Goal: Task Accomplishment & Management: Manage account settings

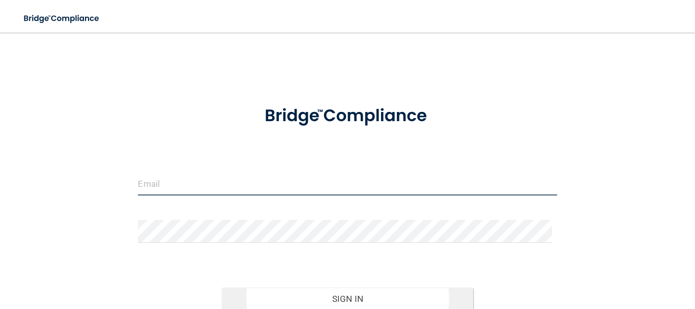
type input "[EMAIL_ADDRESS][DOMAIN_NAME]"
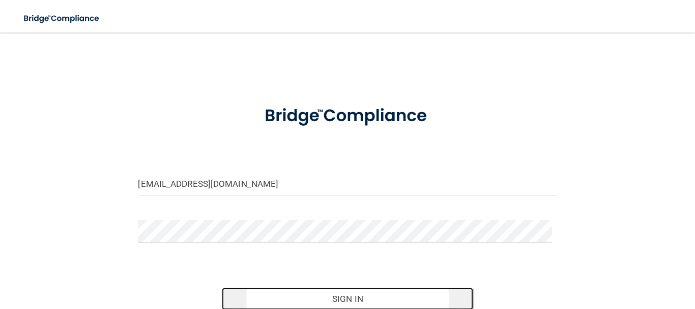
click at [345, 295] on button "Sign In" at bounding box center [347, 298] width 251 height 22
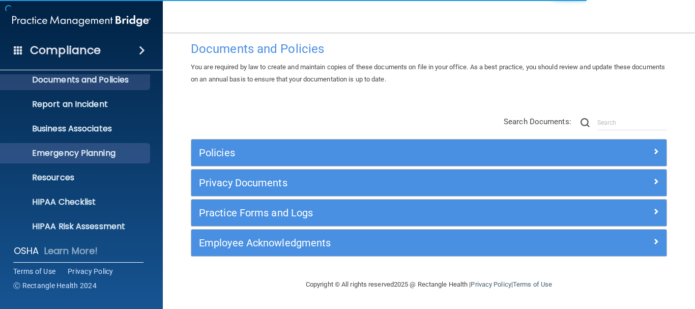
scroll to position [51, 0]
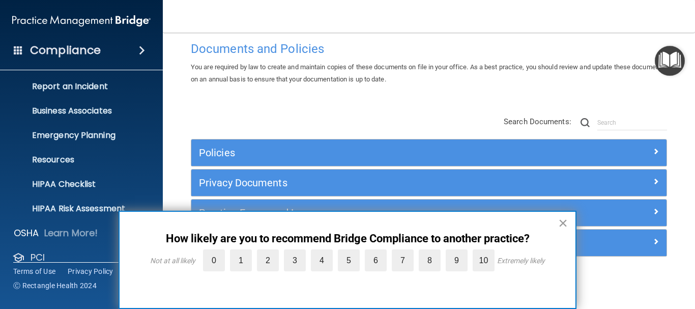
click at [563, 222] on button "×" at bounding box center [563, 223] width 10 height 16
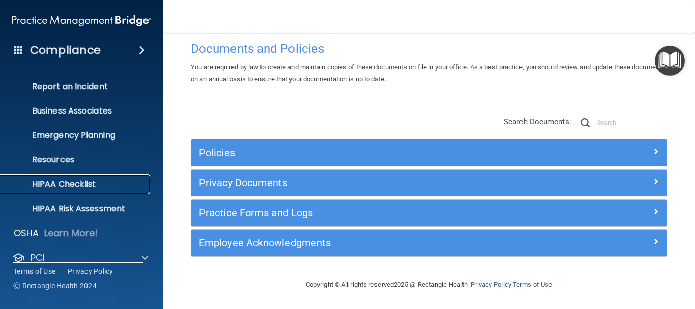
click at [114, 184] on p "HIPAA Checklist" at bounding box center [76, 184] width 139 height 10
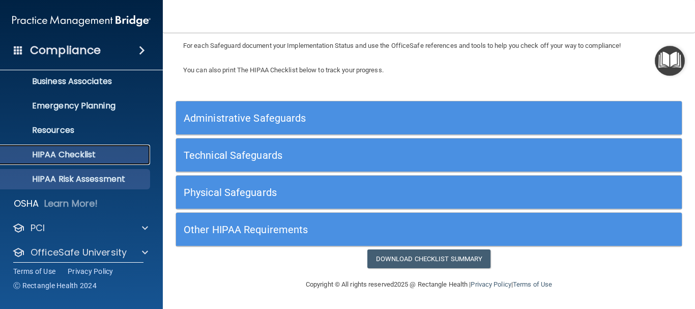
scroll to position [113, 0]
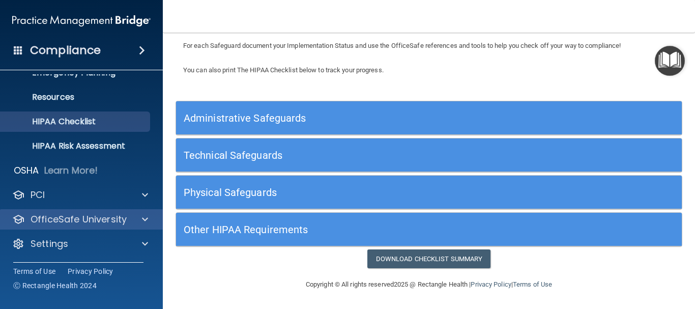
click at [145, 226] on div "OfficeSafe University" at bounding box center [81, 219] width 163 height 20
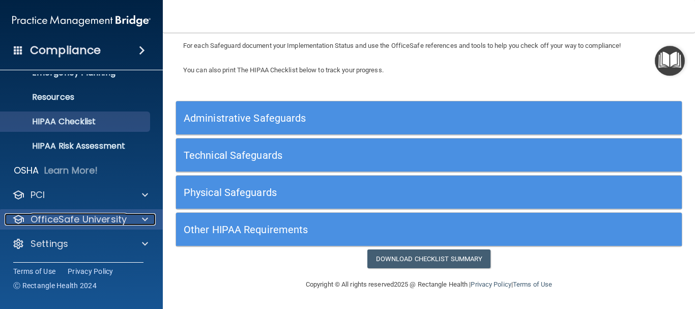
click at [145, 217] on span at bounding box center [145, 219] width 6 height 12
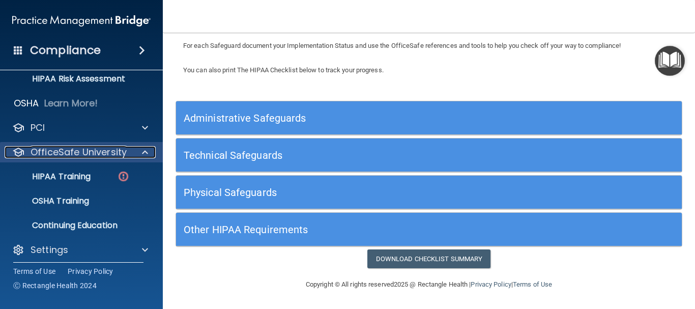
scroll to position [186, 0]
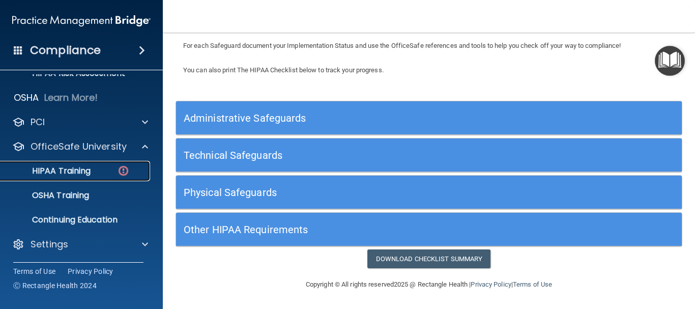
click at [93, 170] on div "HIPAA Training" at bounding box center [76, 171] width 139 height 10
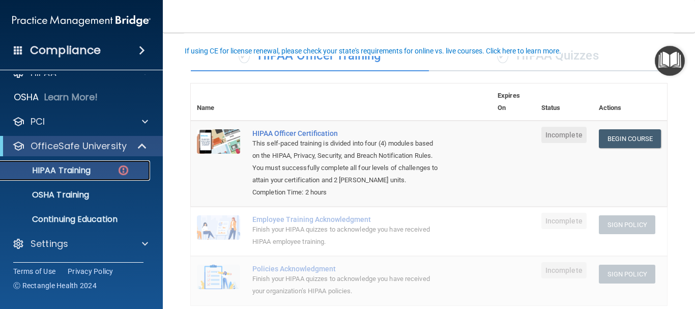
scroll to position [52, 0]
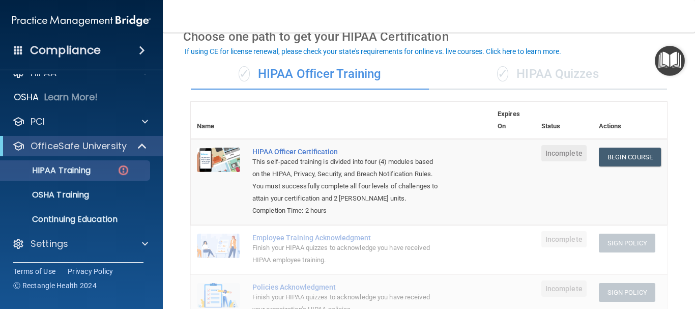
click at [541, 75] on div "✓ HIPAA Quizzes" at bounding box center [548, 74] width 238 height 31
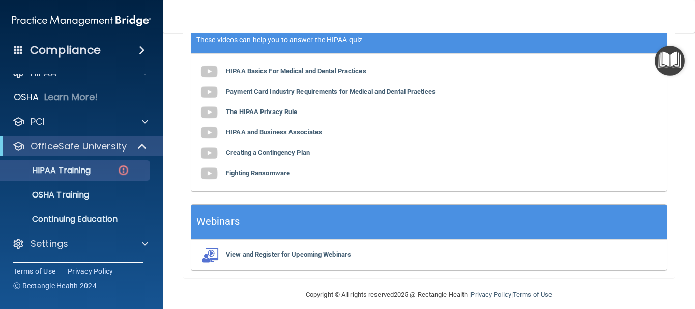
scroll to position [433, 0]
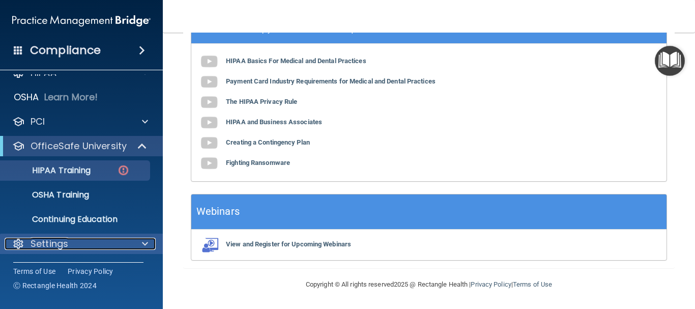
click at [147, 245] on span at bounding box center [145, 243] width 6 height 12
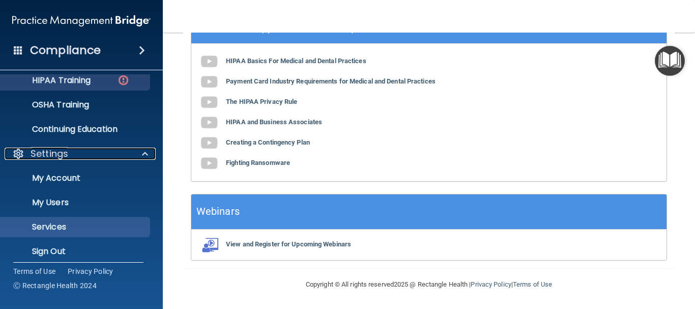
scroll to position [113, 0]
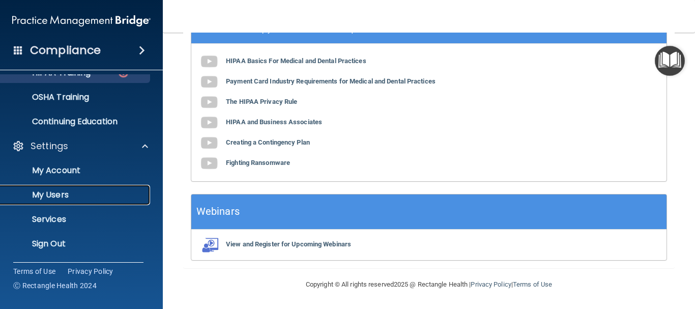
click at [85, 188] on link "My Users" at bounding box center [70, 195] width 160 height 20
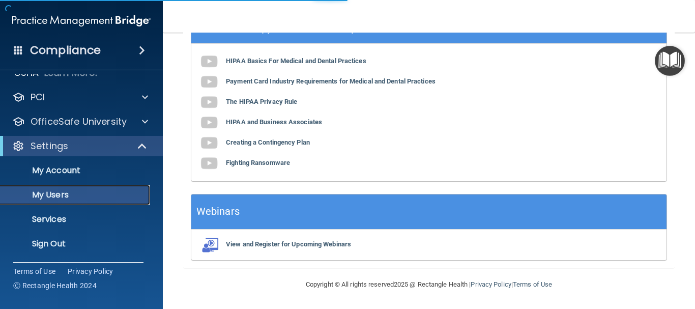
scroll to position [40, 0]
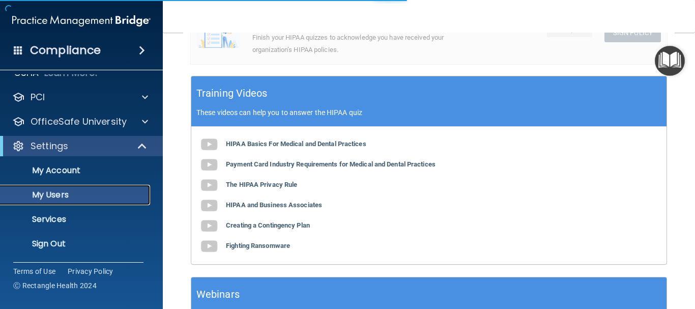
select select "20"
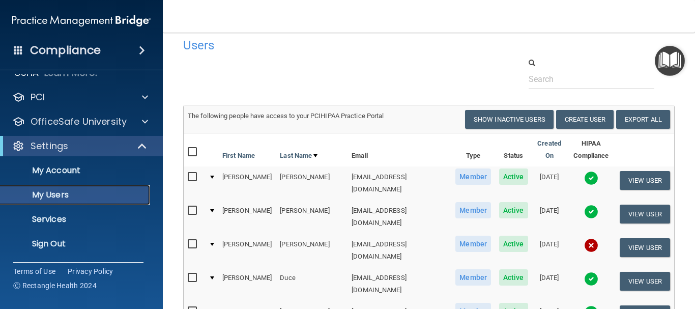
scroll to position [0, 0]
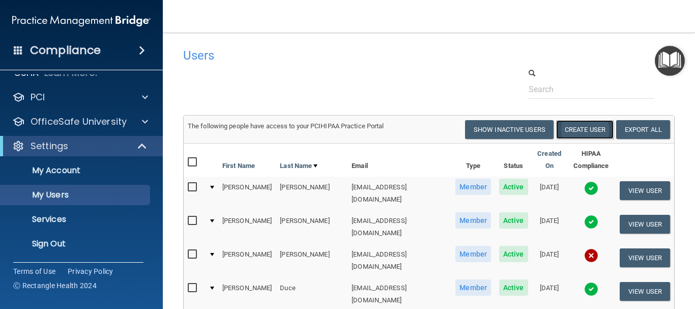
click at [578, 127] on button "Create User" at bounding box center [584, 129] width 57 height 19
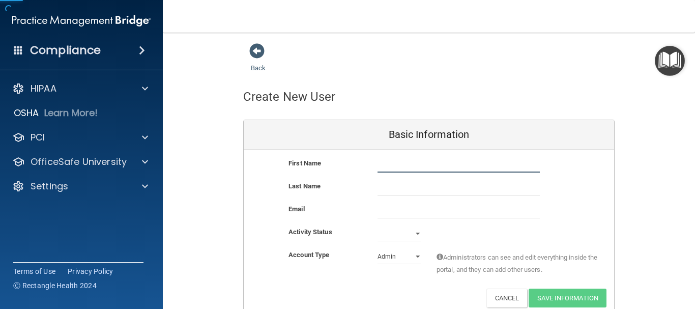
click at [411, 161] on input "text" at bounding box center [458, 164] width 162 height 15
type input "Ava"
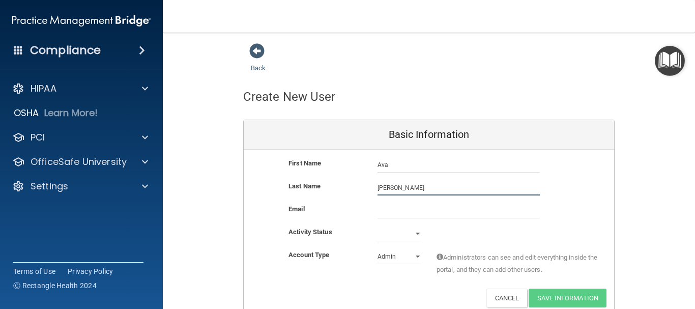
type input "[PERSON_NAME]"
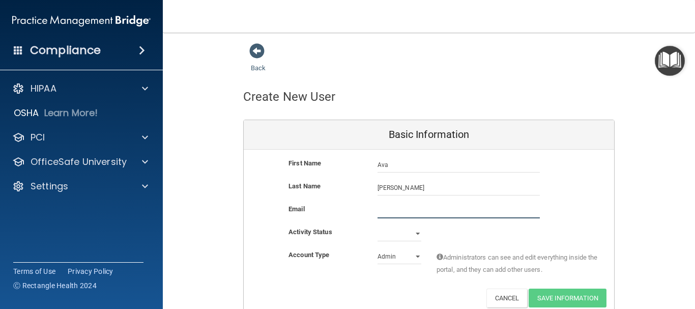
click at [401, 208] on input "email" at bounding box center [458, 210] width 162 height 15
type input "[EMAIL_ADDRESS][DOMAIN_NAME]"
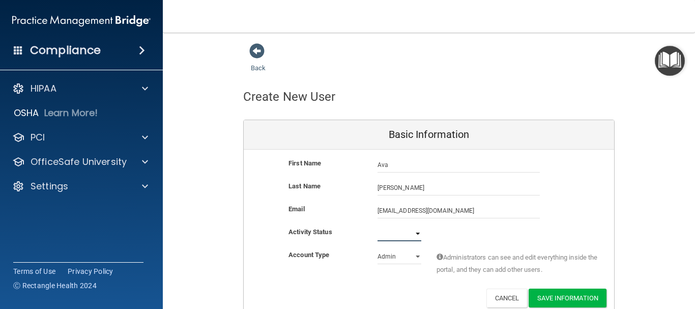
click at [409, 231] on select "Active Inactive" at bounding box center [399, 233] width 44 height 15
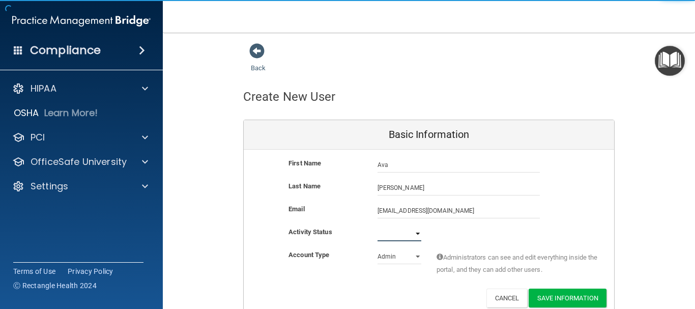
select select "active"
click at [377, 226] on select "Active Inactive" at bounding box center [399, 233] width 44 height 15
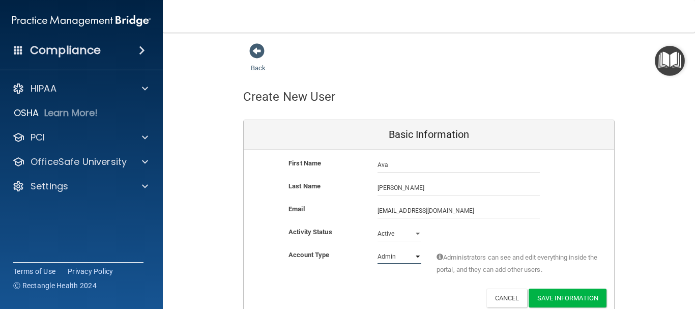
click at [404, 256] on select "Admin Member" at bounding box center [399, 256] width 44 height 15
select select "practice_member"
click at [377, 249] on select "Admin Member" at bounding box center [399, 256] width 44 height 15
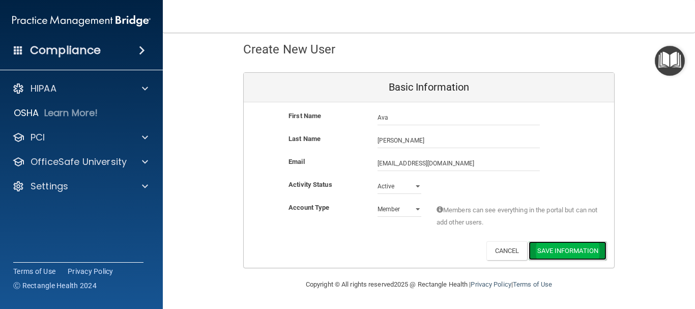
click at [551, 245] on button "Save Information" at bounding box center [567, 250] width 78 height 19
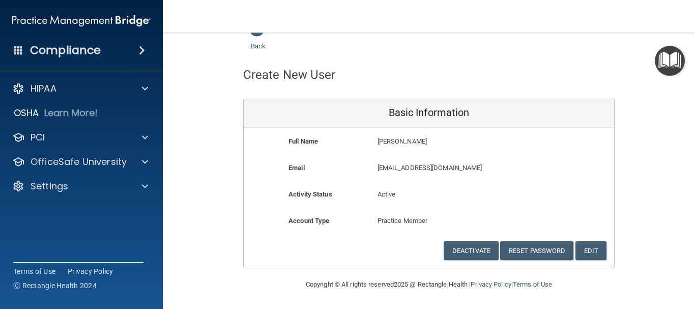
scroll to position [22, 0]
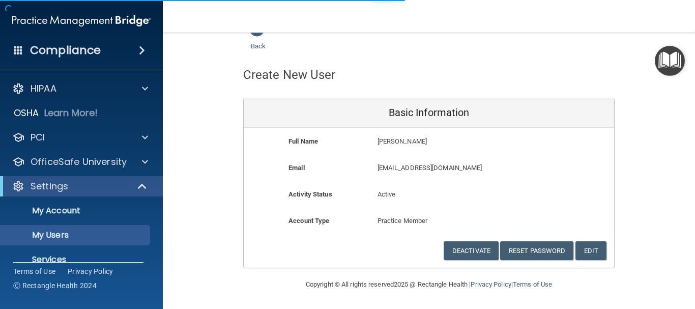
select select "20"
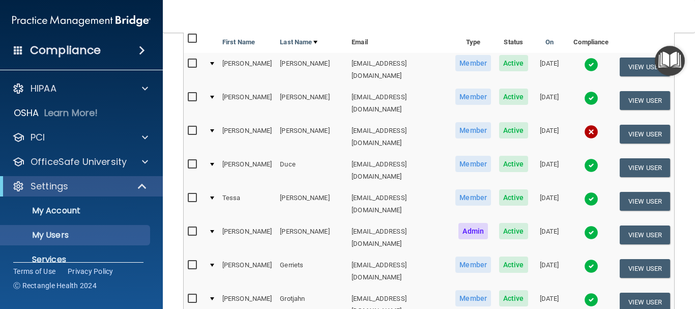
scroll to position [10, 0]
